Goal: Task Accomplishment & Management: Understand process/instructions

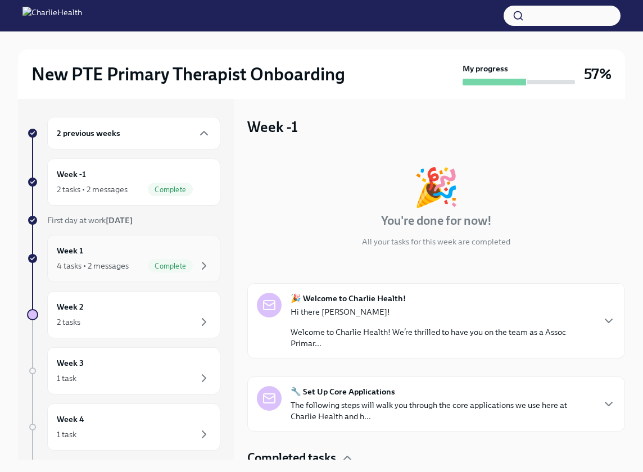
click at [98, 252] on div "Week 1 4 tasks • 2 messages Complete" at bounding box center [134, 258] width 154 height 28
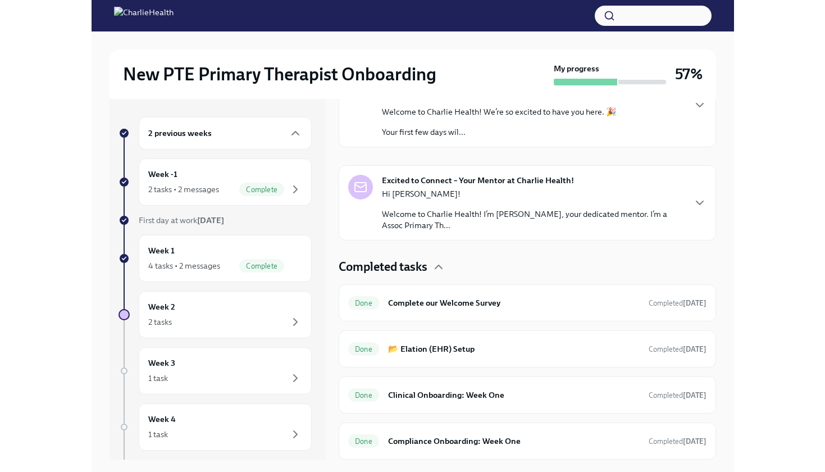
scroll to position [220, 0]
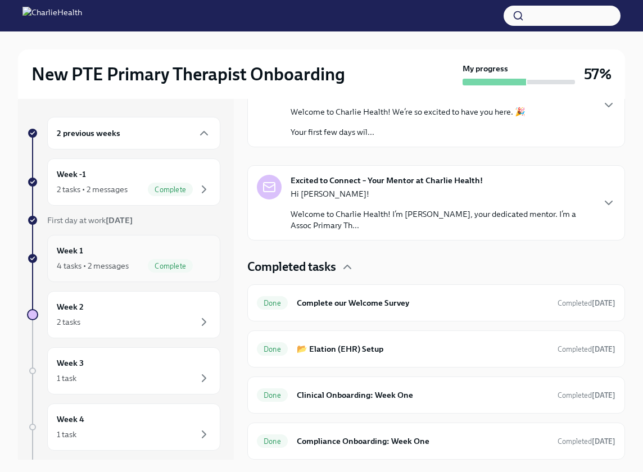
click at [148, 269] on span "Complete" at bounding box center [170, 266] width 45 height 8
click at [106, 104] on div "2 previous weeks Week -1 2 tasks • 2 messages Complete First day at work [DATE]…" at bounding box center [126, 279] width 216 height 361
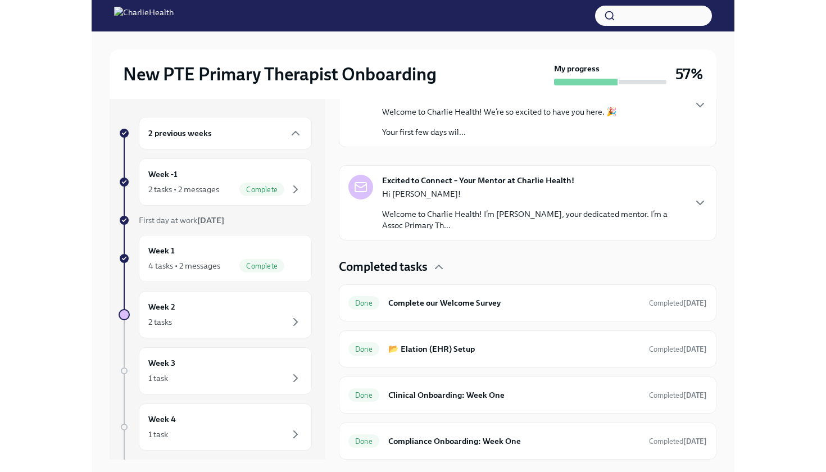
scroll to position [0, 0]
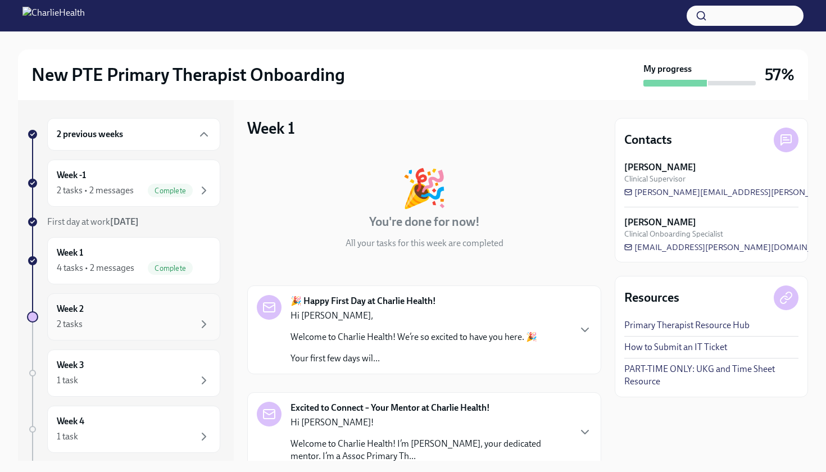
click at [154, 314] on div "Week 2 2 tasks" at bounding box center [134, 317] width 154 height 28
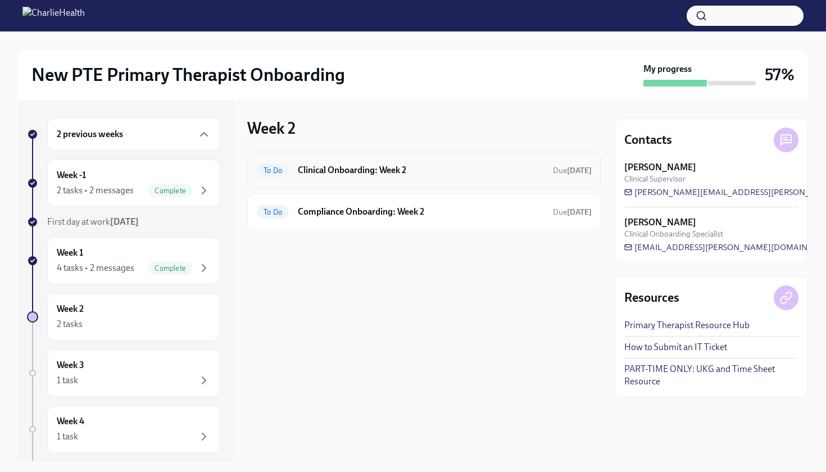
click at [335, 180] on div "To Do Clinical Onboarding: Week 2 Due [DATE]" at bounding box center [424, 170] width 354 height 37
click at [520, 183] on div "To Do Clinical Onboarding: Week 2 Due [DATE]" at bounding box center [424, 170] width 354 height 37
click at [393, 173] on h6 "Clinical Onboarding: Week 2" at bounding box center [421, 170] width 246 height 12
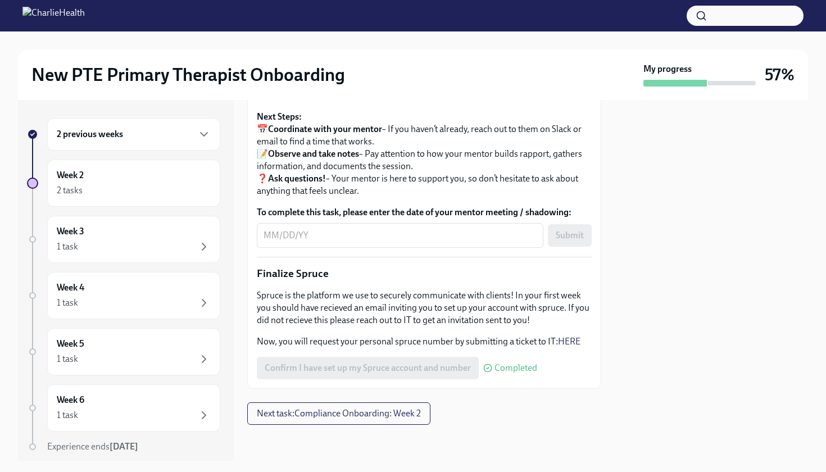
scroll to position [1312, 0]
click at [307, 421] on button "Next task : Compliance Onboarding: Week 2" at bounding box center [338, 413] width 183 height 22
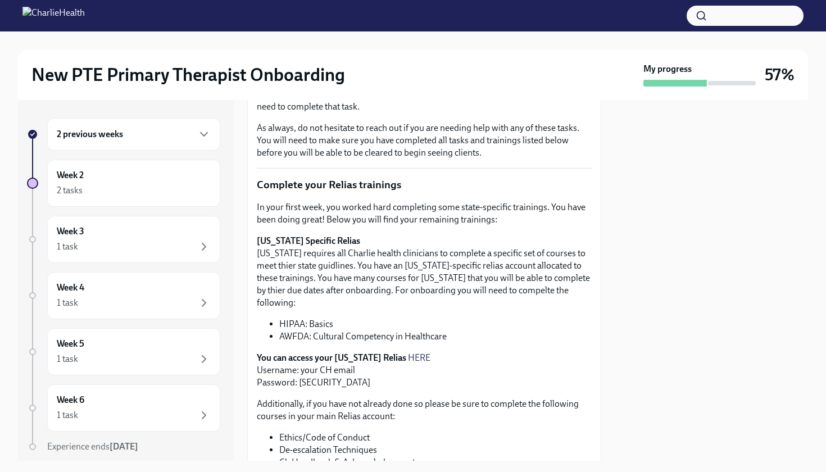
scroll to position [179, 0]
click at [122, 141] on div "2 previous weeks" at bounding box center [133, 134] width 173 height 33
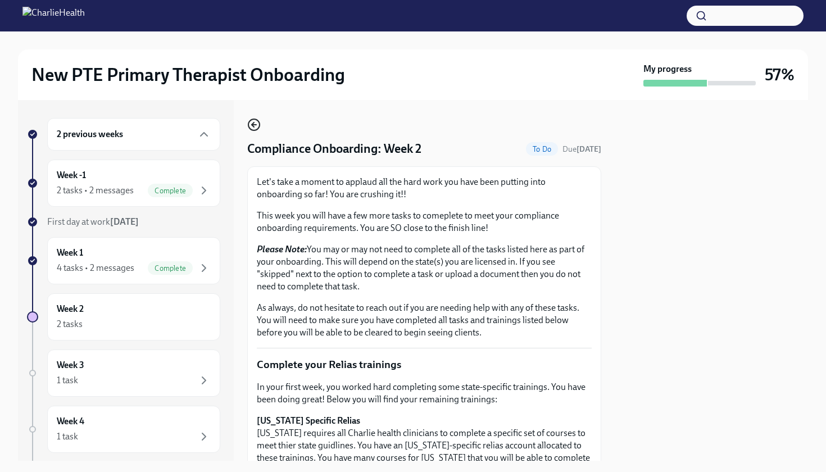
scroll to position [0, 0]
click at [255, 124] on icon "button" at bounding box center [253, 124] width 13 height 13
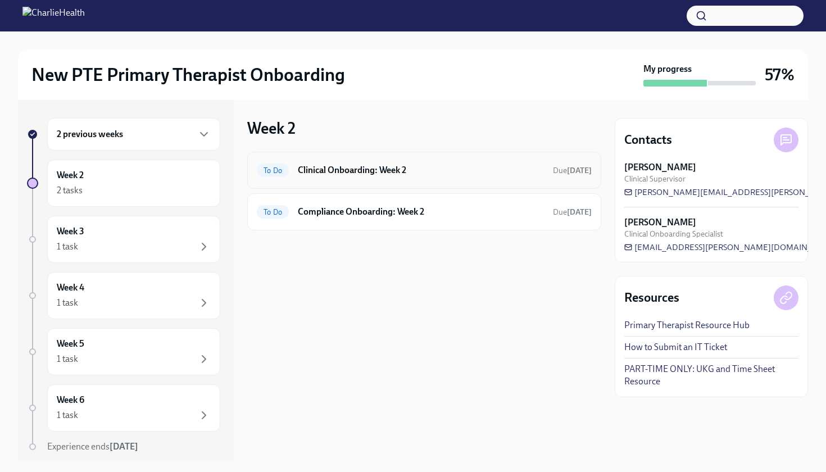
click at [333, 177] on div "To Do Clinical Onboarding: Week 2 Due [DATE]" at bounding box center [424, 170] width 335 height 18
